Goal: Task Accomplishment & Management: Understand process/instructions

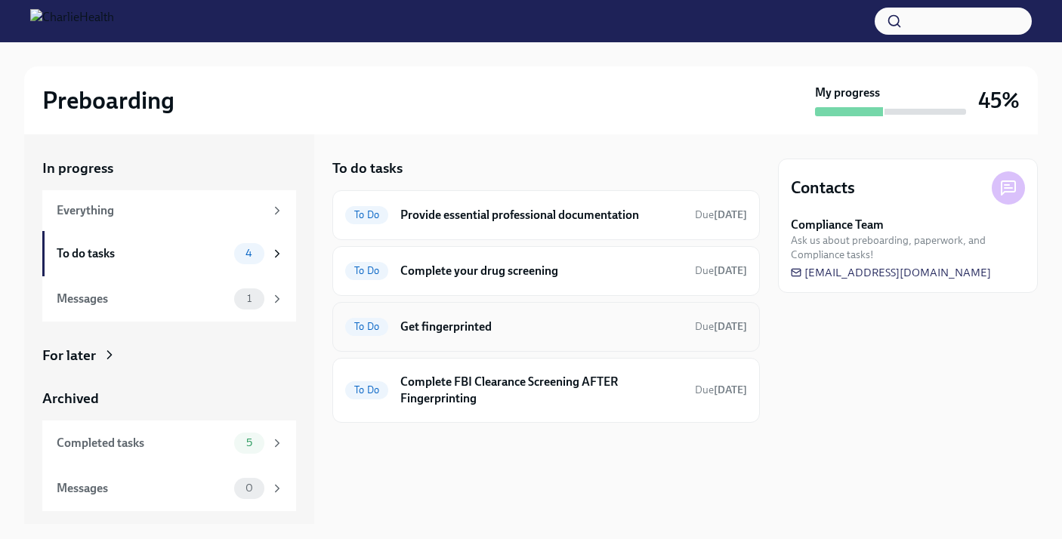
click at [440, 320] on h6 "Get fingerprinted" at bounding box center [541, 327] width 282 height 17
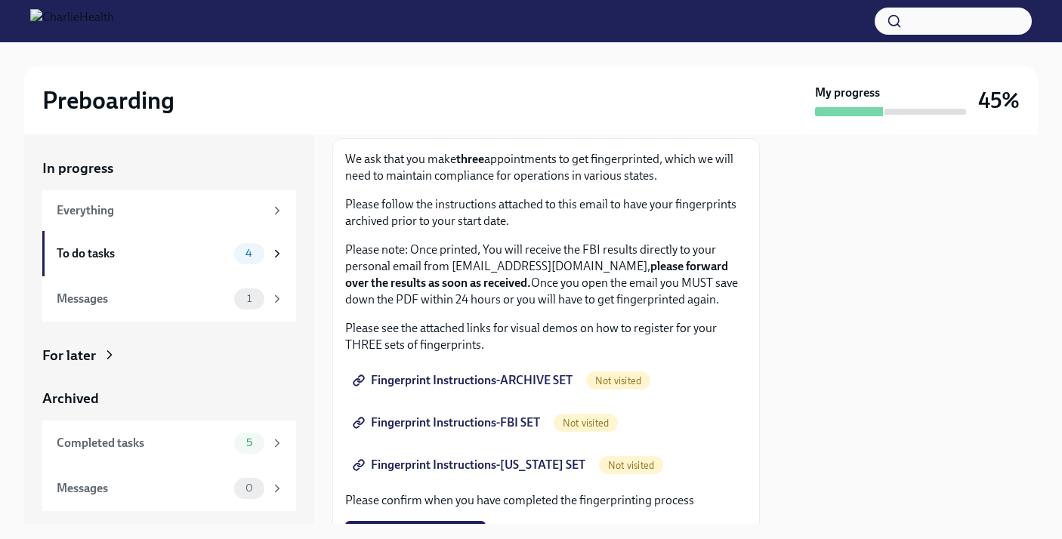
scroll to position [82, 0]
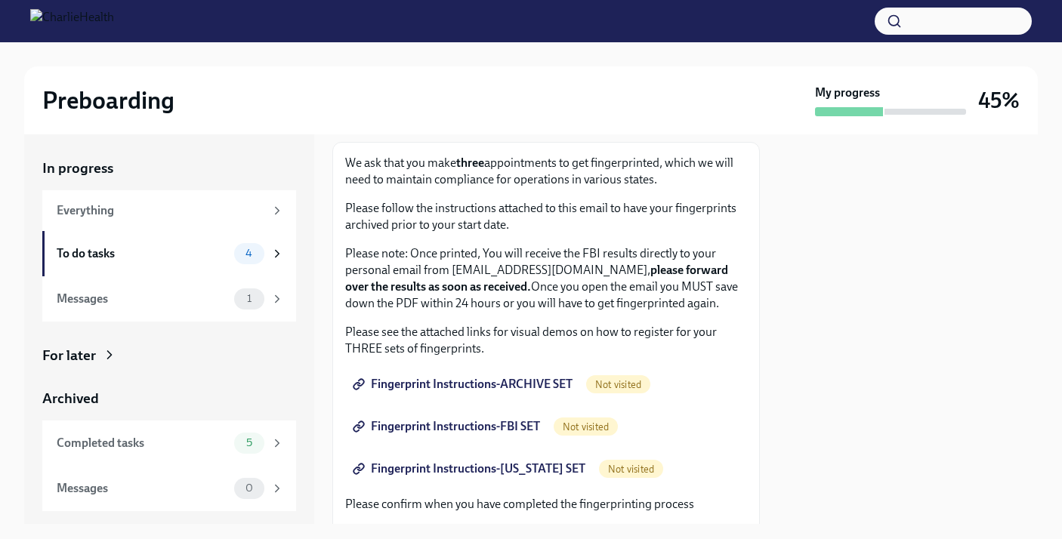
click at [441, 385] on span "Fingerprint Instructions-ARCHIVE SET" at bounding box center [464, 384] width 217 height 15
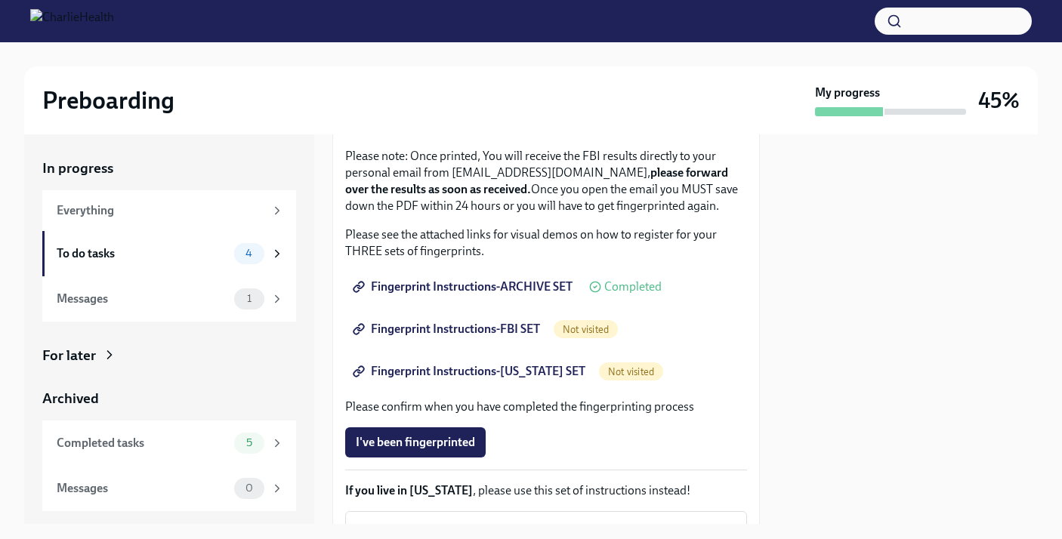
scroll to position [196, 0]
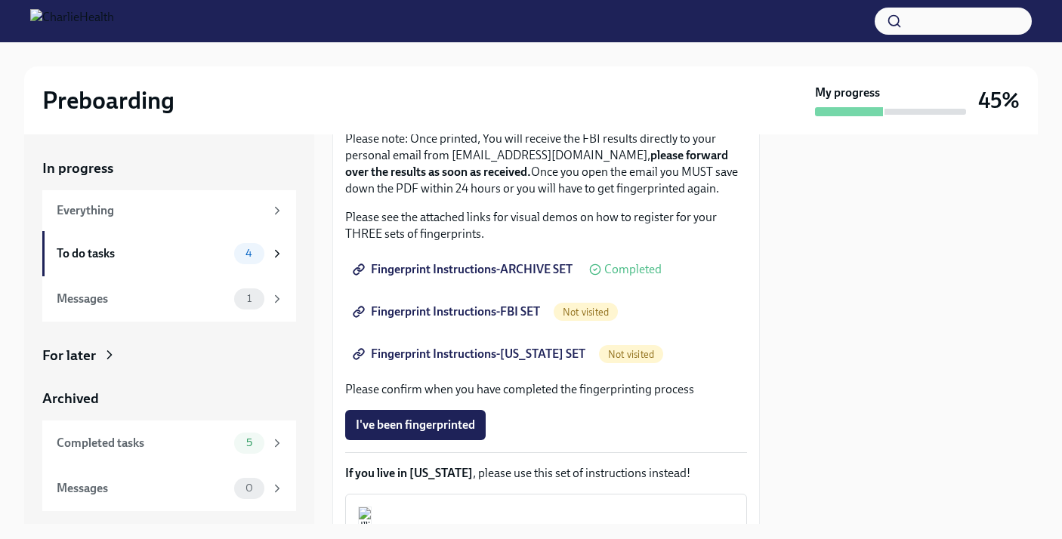
click at [495, 312] on span "Fingerprint Instructions-FBI SET" at bounding box center [448, 311] width 184 height 15
click at [538, 353] on span "Fingerprint Instructions-[US_STATE] SET" at bounding box center [471, 354] width 230 height 15
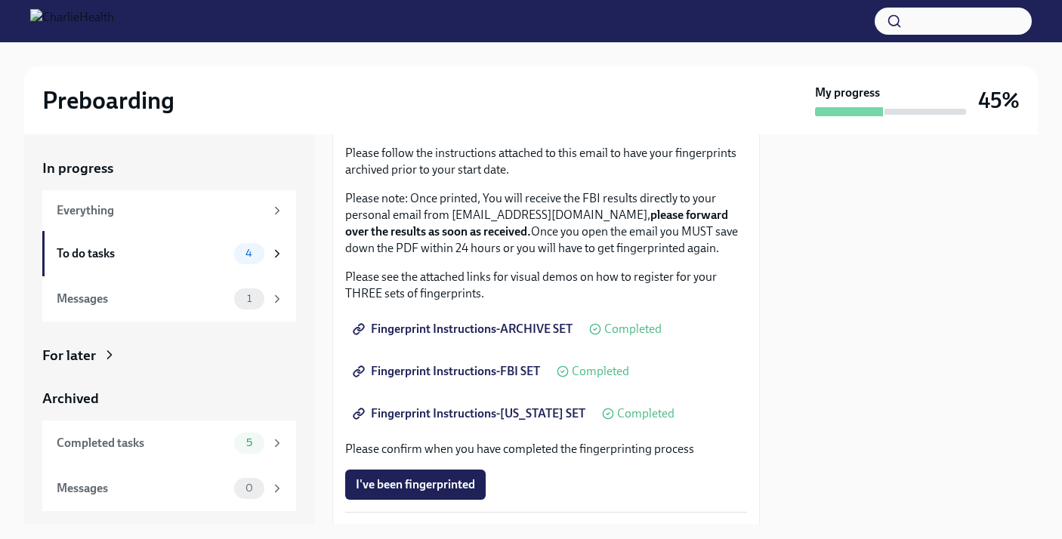
scroll to position [0, 0]
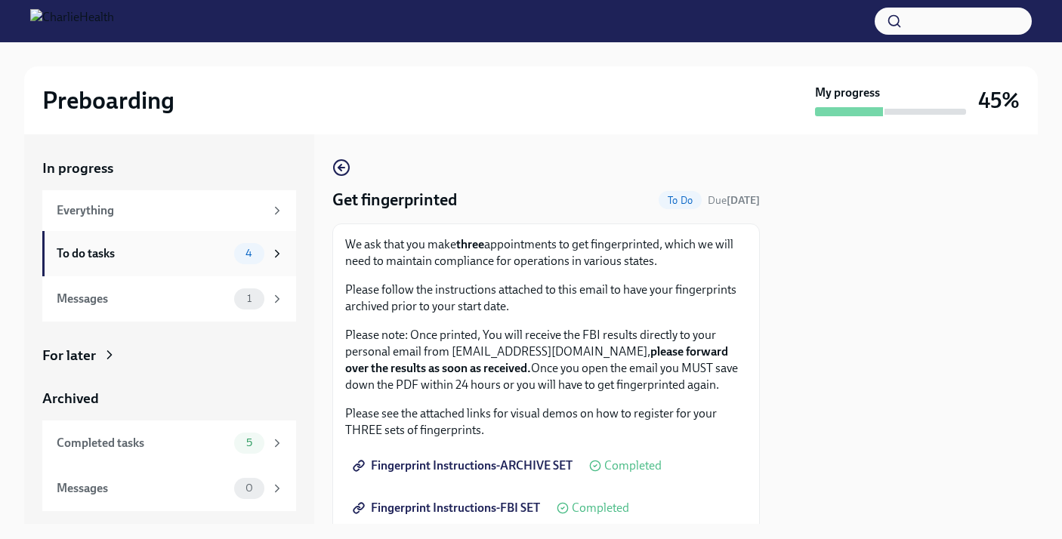
click at [181, 262] on div "To do tasks 4" at bounding box center [170, 253] width 227 height 21
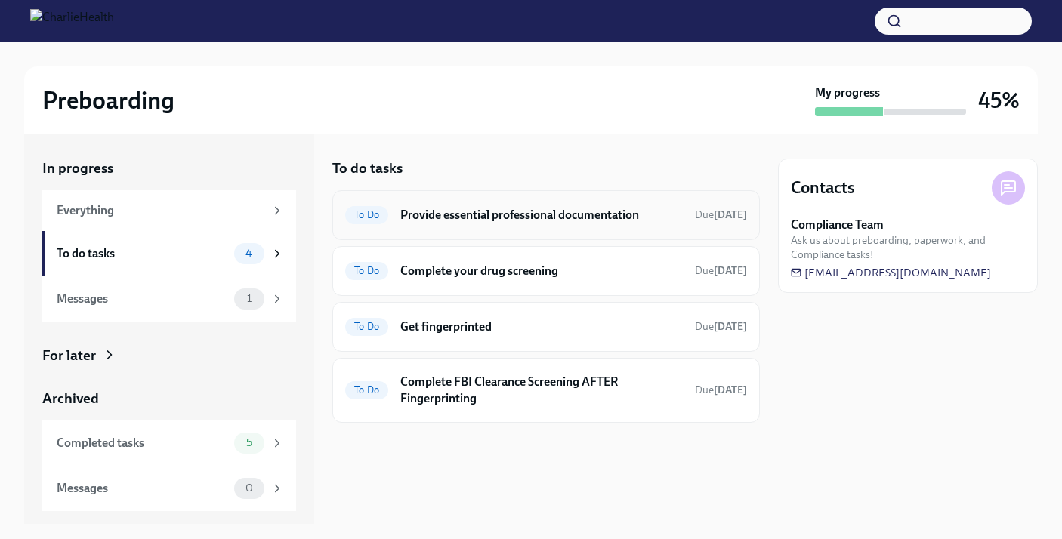
click at [521, 222] on h6 "Provide essential professional documentation" at bounding box center [541, 215] width 282 height 17
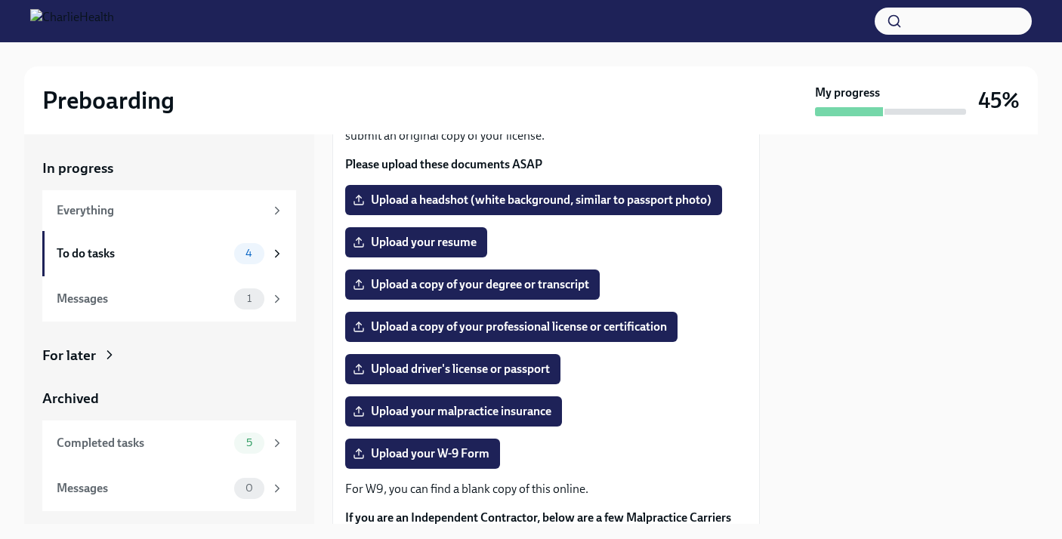
scroll to position [168, 0]
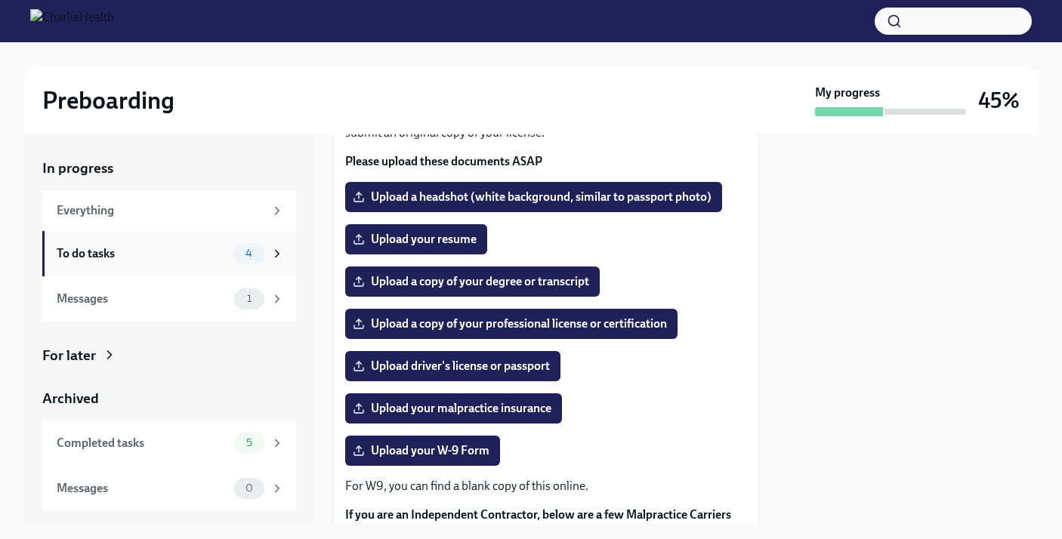
click at [233, 251] on div "To do tasks 4" at bounding box center [170, 253] width 227 height 21
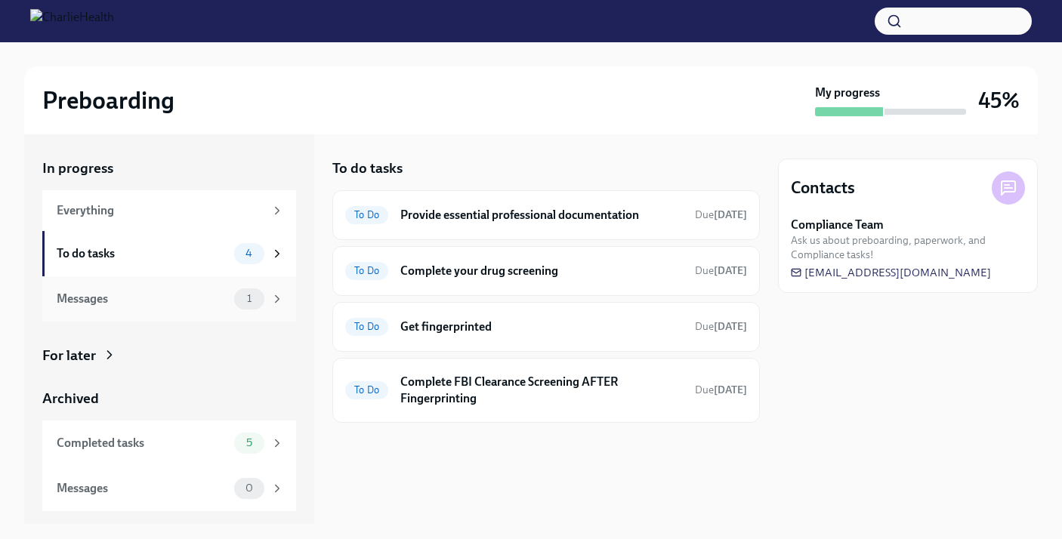
click at [212, 293] on div "Messages" at bounding box center [142, 299] width 171 height 17
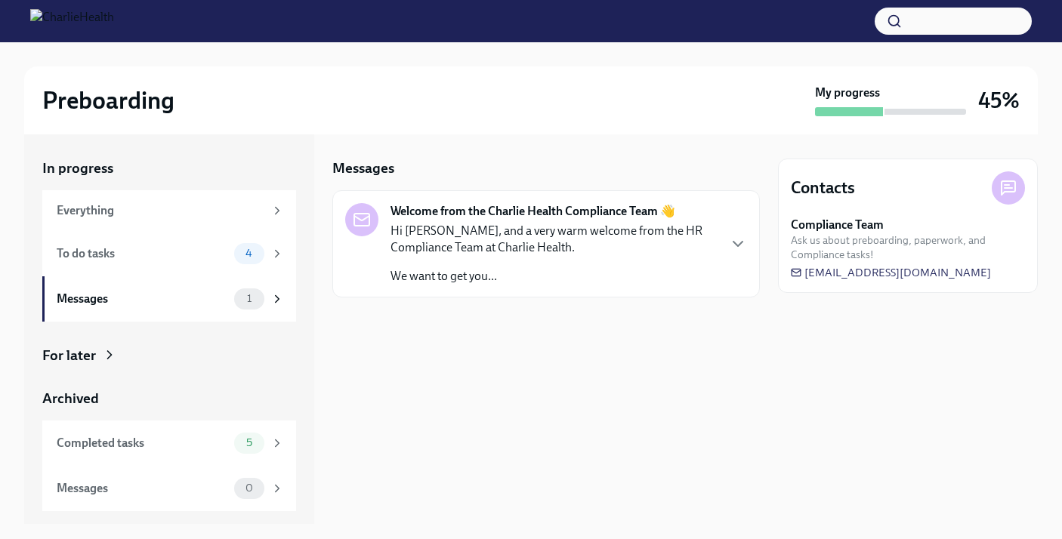
click at [461, 268] on p "We want to get you..." at bounding box center [554, 276] width 326 height 17
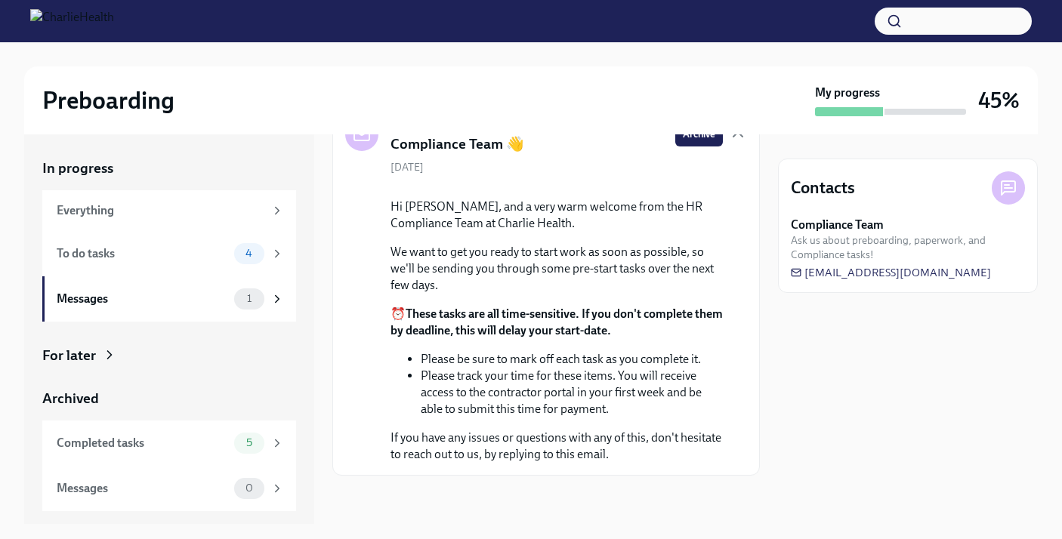
scroll to position [183, 0]
click at [181, 234] on div "To do tasks 4" at bounding box center [169, 253] width 254 height 45
